Goal: Navigation & Orientation: Find specific page/section

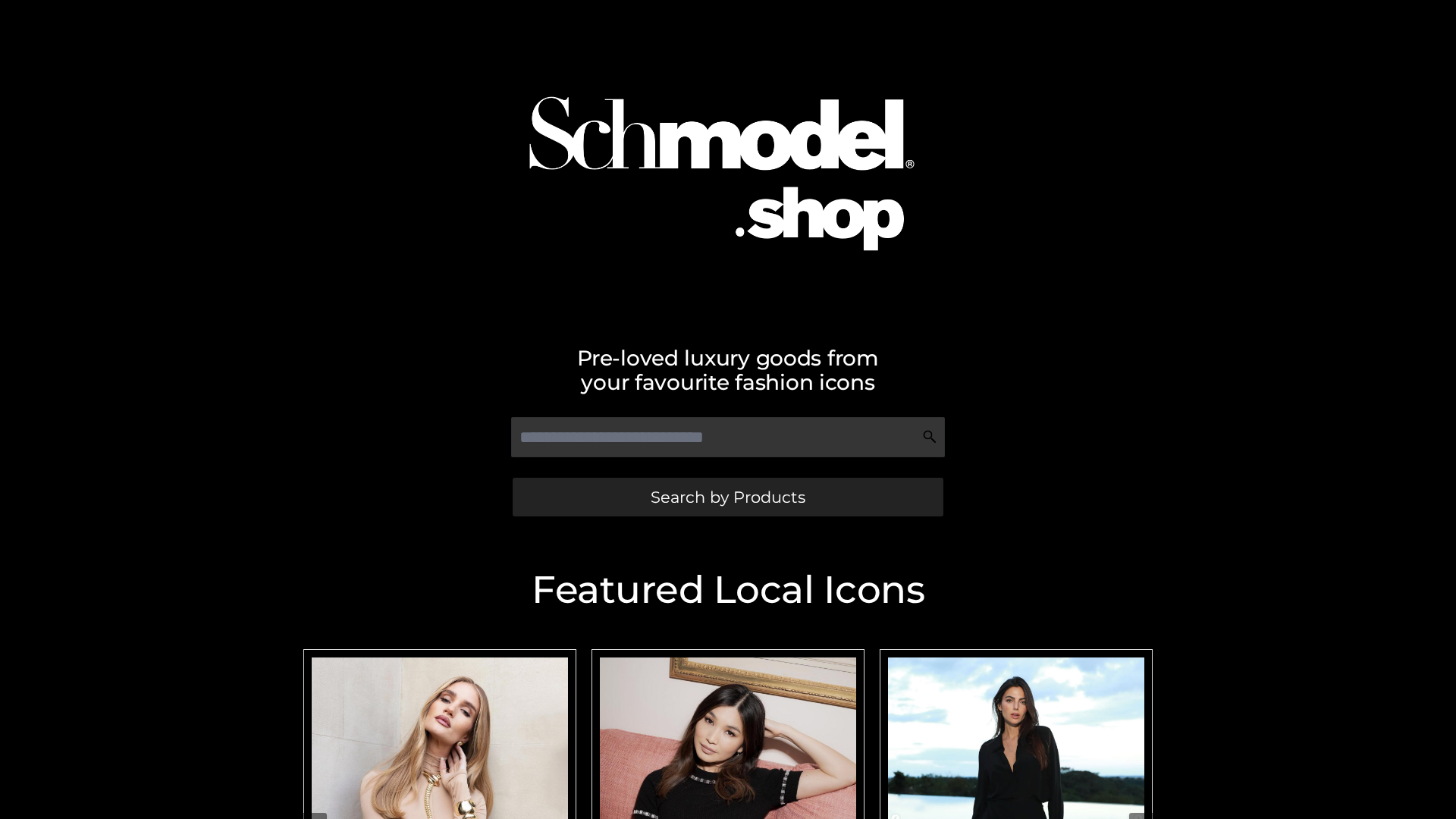
click at [728, 496] on span "Search by Products" at bounding box center [728, 496] width 155 height 16
